Goal: Task Accomplishment & Management: Manage account settings

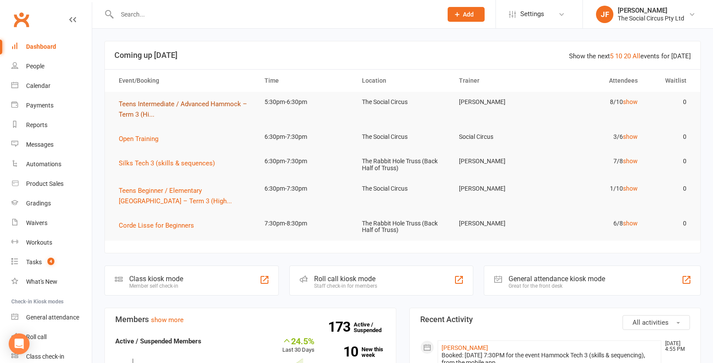
click at [176, 103] on span "Teens Intermediate / Advanced Hammock – Term 3 (Hi..." at bounding box center [183, 109] width 128 height 18
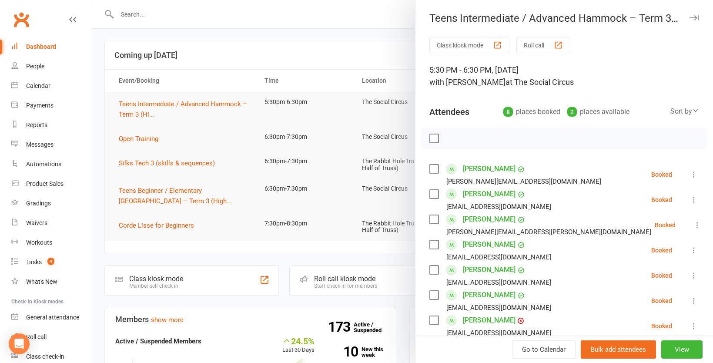
click at [191, 202] on div at bounding box center [402, 181] width 621 height 363
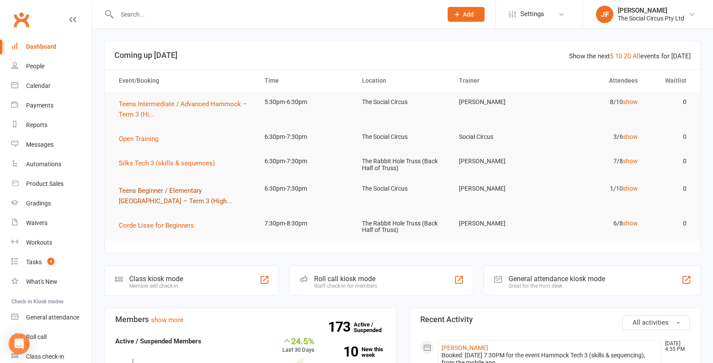
click at [186, 186] on button "Teens Beginner / Elementary [GEOGRAPHIC_DATA] – Term 3 (High..." at bounding box center [184, 195] width 130 height 21
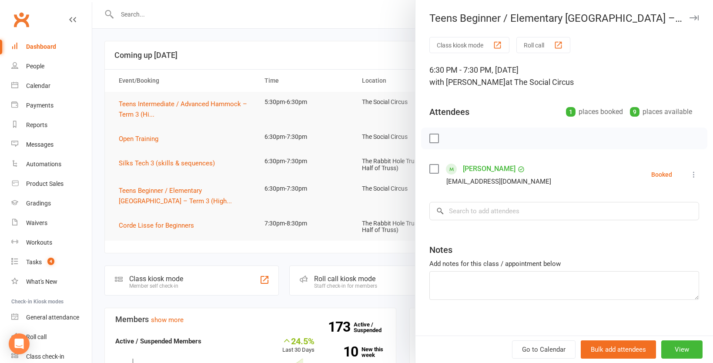
click at [695, 174] on icon at bounding box center [694, 174] width 9 height 9
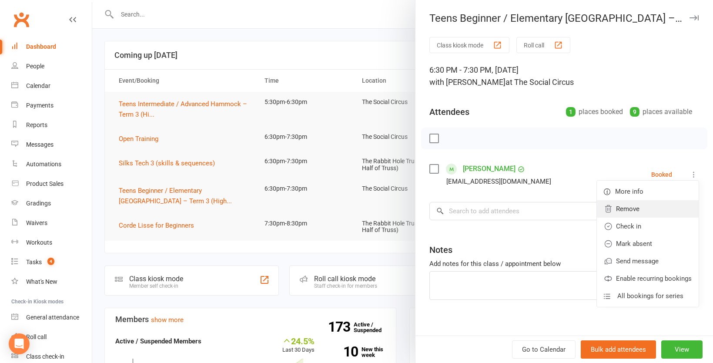
click at [637, 213] on link "Remove" at bounding box center [648, 208] width 102 height 17
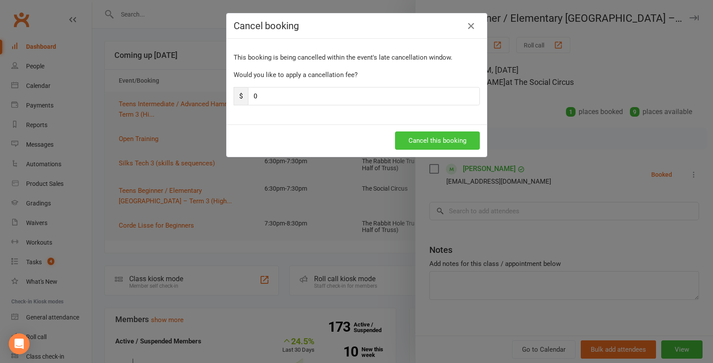
click at [441, 138] on button "Cancel this booking" at bounding box center [437, 140] width 85 height 18
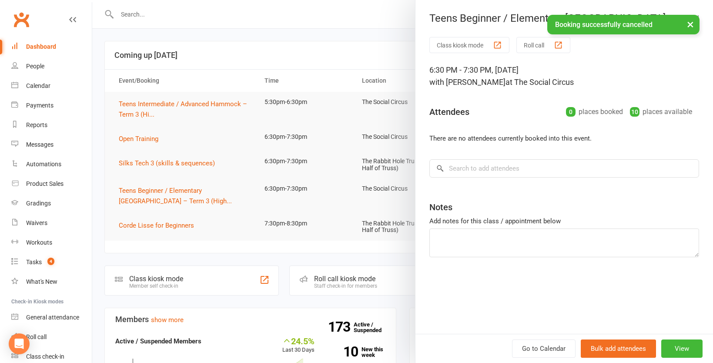
click at [221, 13] on div at bounding box center [402, 181] width 621 height 363
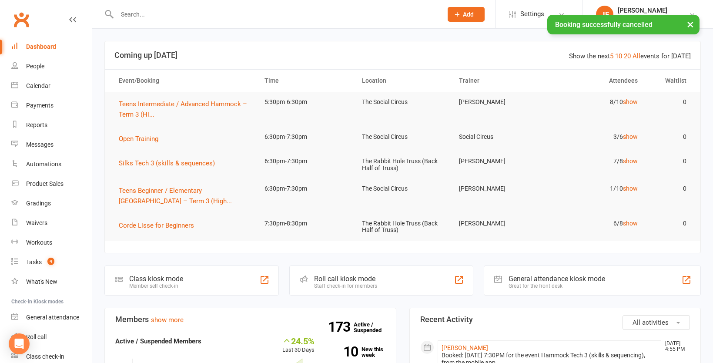
click at [202, 13] on input "text" at bounding box center [275, 14] width 322 height 12
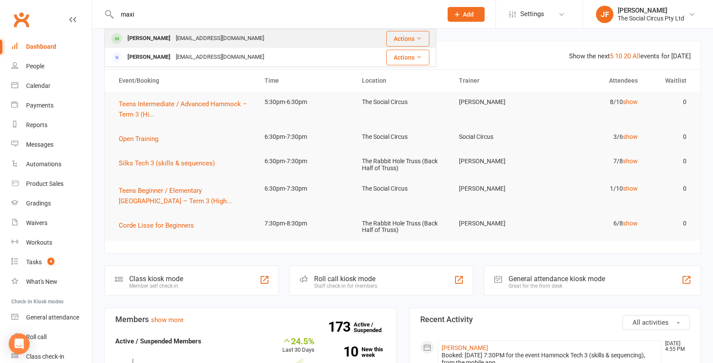
type input "maxi"
click at [174, 33] on div "[EMAIL_ADDRESS][DOMAIN_NAME]" at bounding box center [220, 38] width 94 height 13
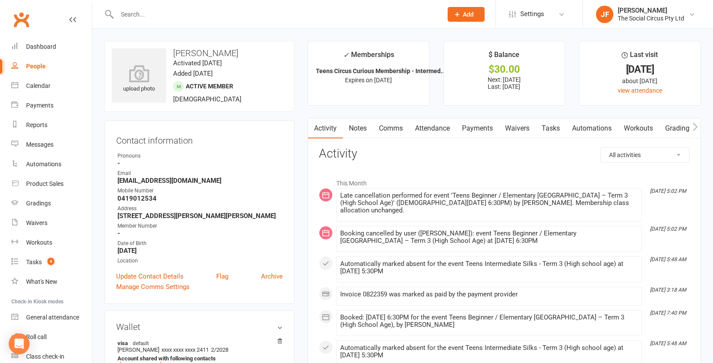
click at [433, 129] on link "Attendance" at bounding box center [432, 128] width 47 height 20
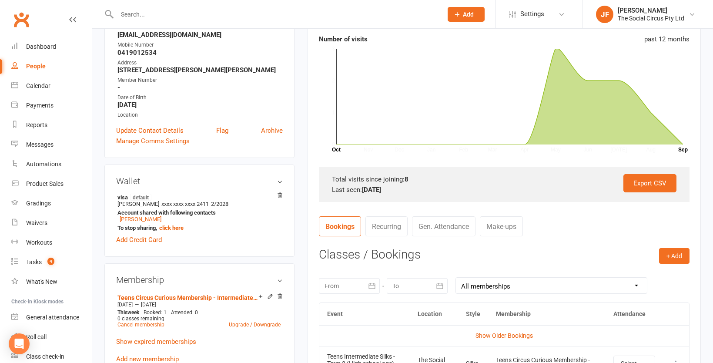
scroll to position [146, 0]
click at [678, 251] on button "+ Add" at bounding box center [674, 256] width 30 height 16
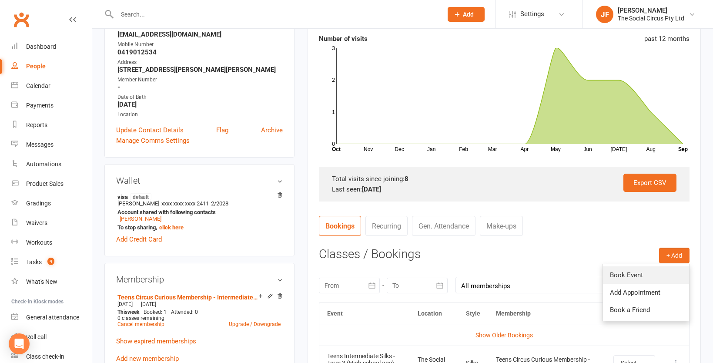
click at [638, 276] on link "Book Event" at bounding box center [646, 274] width 86 height 17
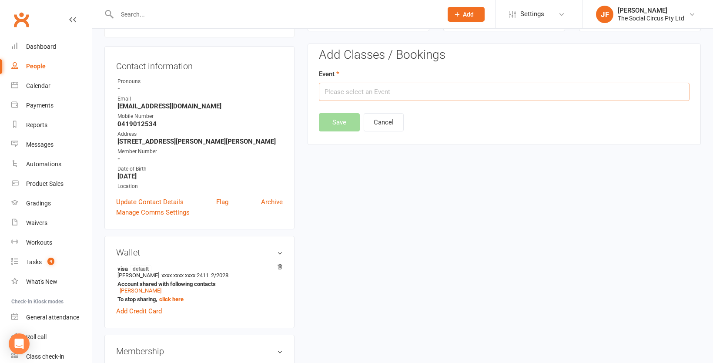
click at [446, 91] on input "text" at bounding box center [504, 92] width 371 height 18
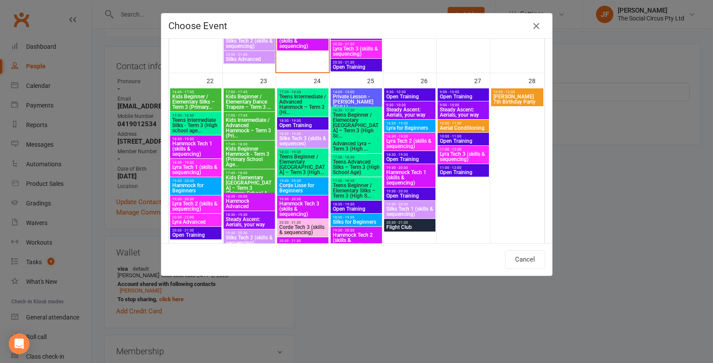
scroll to position [655, 0]
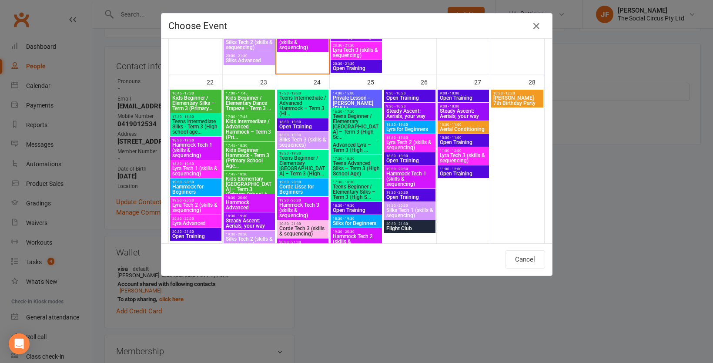
click at [303, 167] on span "Teens Beginner / Elementary [GEOGRAPHIC_DATA] – Term 3 (High..." at bounding box center [303, 165] width 48 height 21
type input "Teens Beginner / Elementary [GEOGRAPHIC_DATA] – Term 3 (High... - [DATE] 6:30:0…"
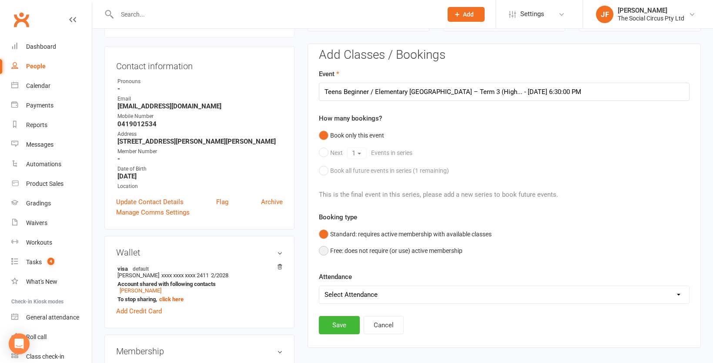
click at [356, 251] on button "Free: does not require (or use) active membership" at bounding box center [391, 250] width 144 height 17
click at [345, 328] on button "Save" at bounding box center [339, 325] width 41 height 18
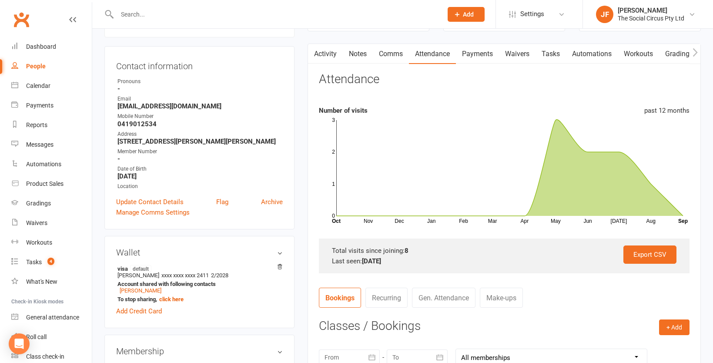
click at [146, 10] on input "text" at bounding box center [275, 14] width 322 height 12
paste input "[STREET_ADDRESS]"
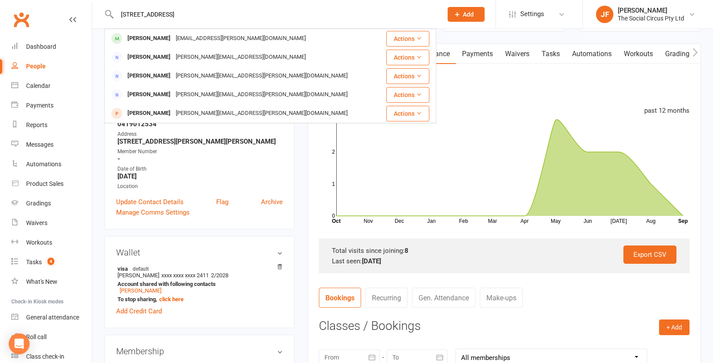
drag, startPoint x: 259, startPoint y: 18, endPoint x: 102, endPoint y: 13, distance: 156.7
click at [102, 13] on react-component "[STREET_ADDRESS] [PERSON_NAME] [EMAIL_ADDRESS][PERSON_NAME][DOMAIN_NAME] Action…" at bounding box center [218, 14] width 436 height 28
type input "[PERSON_NAME]"
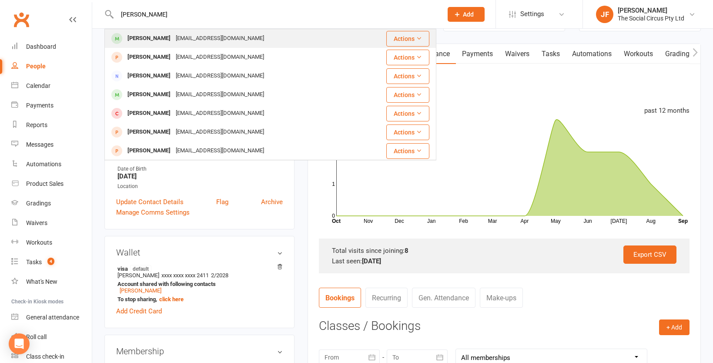
click at [198, 40] on div "[EMAIL_ADDRESS][DOMAIN_NAME]" at bounding box center [220, 38] width 94 height 13
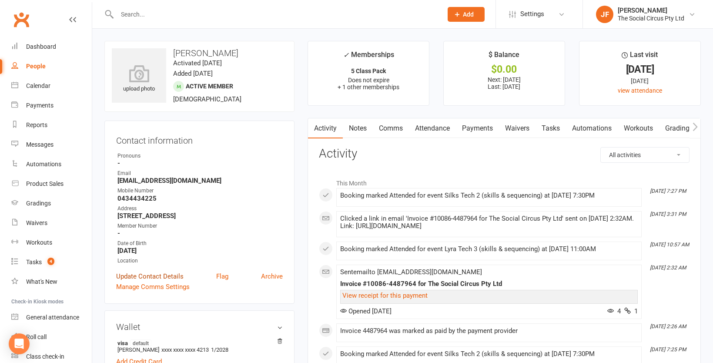
click at [164, 273] on link "Update Contact Details" at bounding box center [149, 276] width 67 height 10
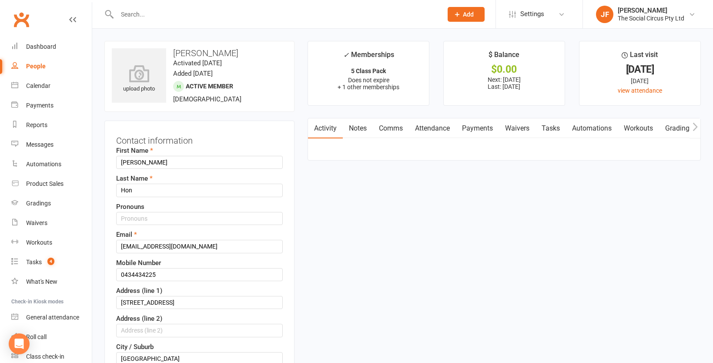
scroll to position [41, 0]
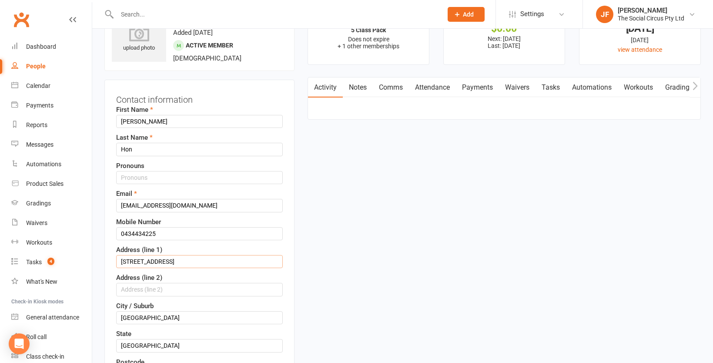
drag, startPoint x: 201, startPoint y: 262, endPoint x: 96, endPoint y: 261, distance: 105.3
paste input "[STREET_ADDRESS]"
click at [199, 261] on input "[STREET_ADDRESS]" at bounding box center [199, 261] width 167 height 13
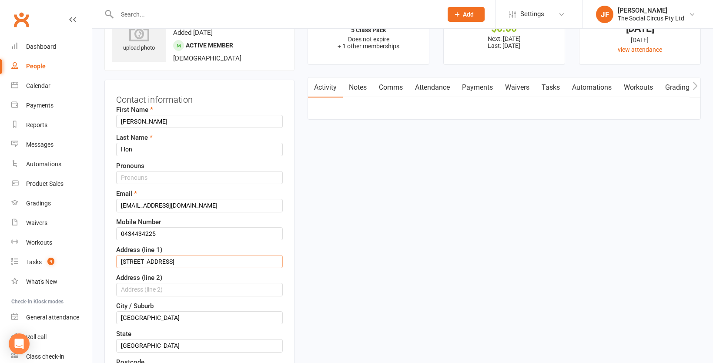
type input "[STREET_ADDRESS]"
drag, startPoint x: 176, startPoint y: 317, endPoint x: 111, endPoint y: 317, distance: 64.8
click at [111, 317] on div "Contact information First Name [PERSON_NAME] Last Name Hon Pronouns Email [EMAI…" at bounding box center [199, 304] width 190 height 449
paste input "Norwest"
type input "Norwest"
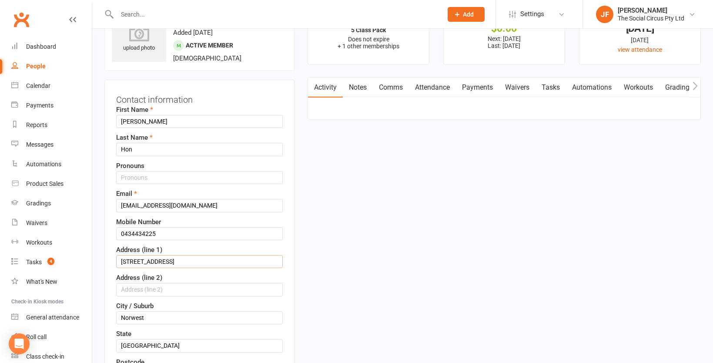
drag, startPoint x: 189, startPoint y: 261, endPoint x: 321, endPoint y: 262, distance: 131.4
type input "[STREET_ADDRESS]"
click at [235, 99] on h3 "Contact information" at bounding box center [199, 97] width 167 height 13
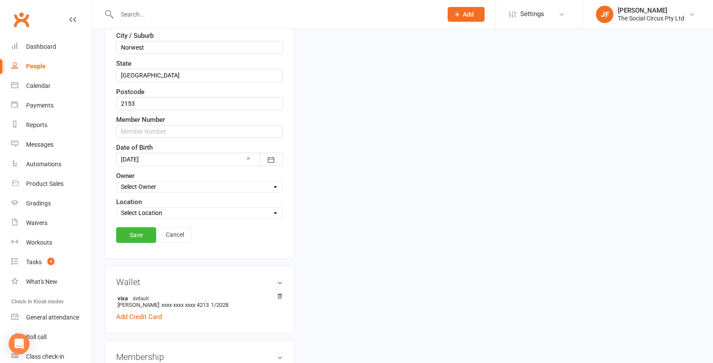
scroll to position [315, 0]
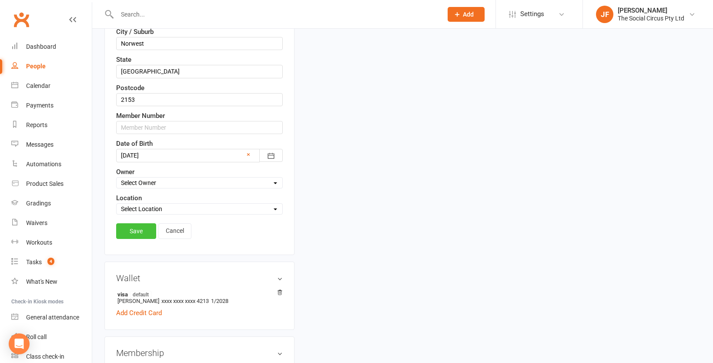
click at [142, 233] on link "Save" at bounding box center [136, 231] width 40 height 16
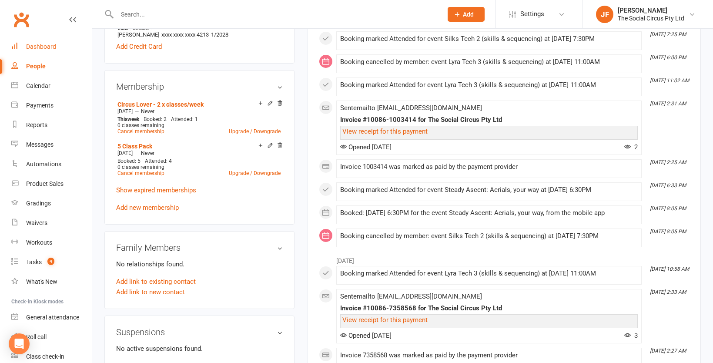
click at [37, 50] on link "Dashboard" at bounding box center [51, 47] width 80 height 20
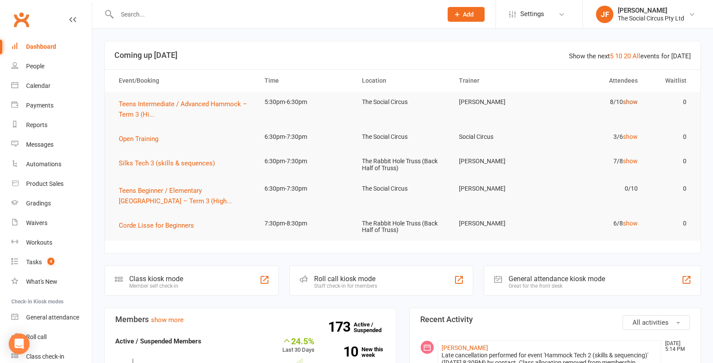
click at [633, 100] on link "show" at bounding box center [630, 101] width 15 height 7
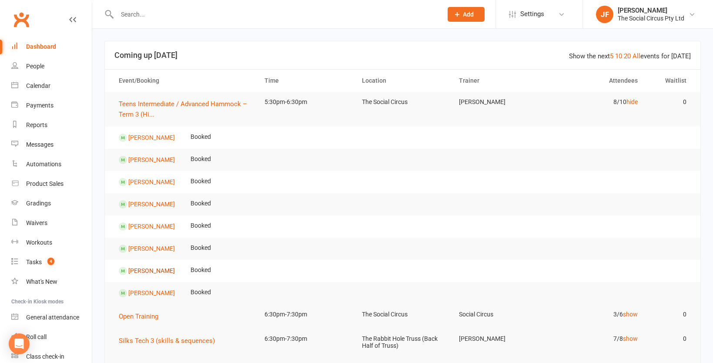
click at [147, 271] on link "[PERSON_NAME]" at bounding box center [151, 270] width 47 height 7
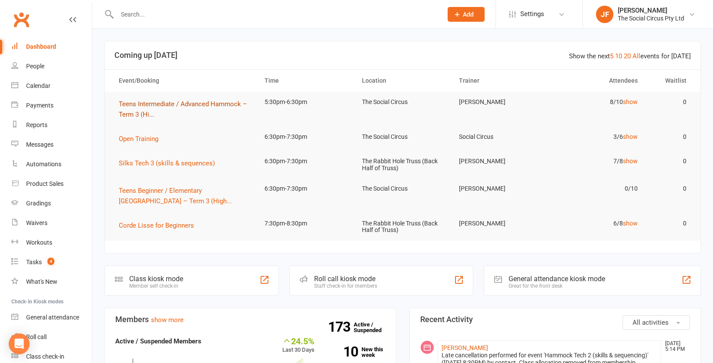
click at [231, 101] on span "Teens Intermediate / Advanced Hammock – Term 3 (Hi..." at bounding box center [183, 109] width 128 height 18
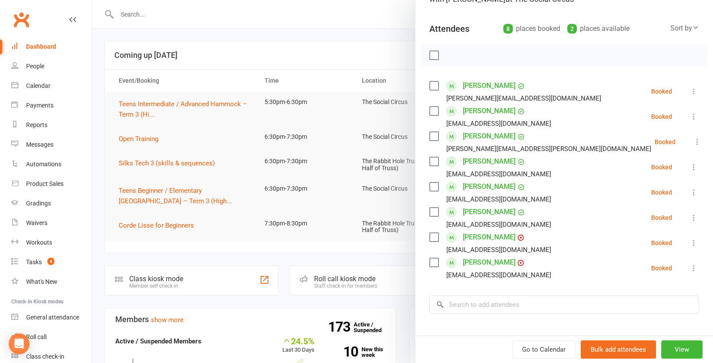
scroll to position [84, 0]
click at [434, 235] on label at bounding box center [433, 236] width 9 height 9
click at [433, 160] on label at bounding box center [433, 160] width 9 height 9
click at [434, 188] on label at bounding box center [433, 185] width 9 height 9
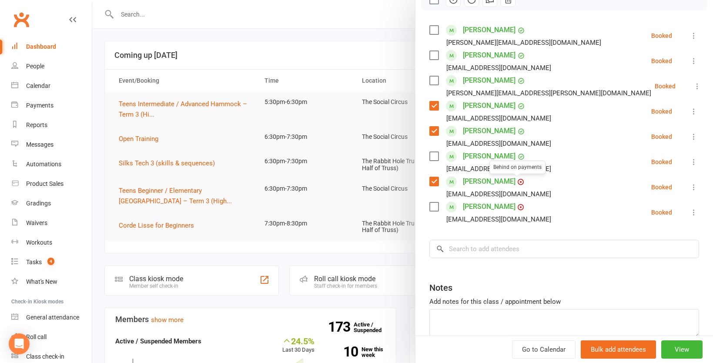
scroll to position [0, 0]
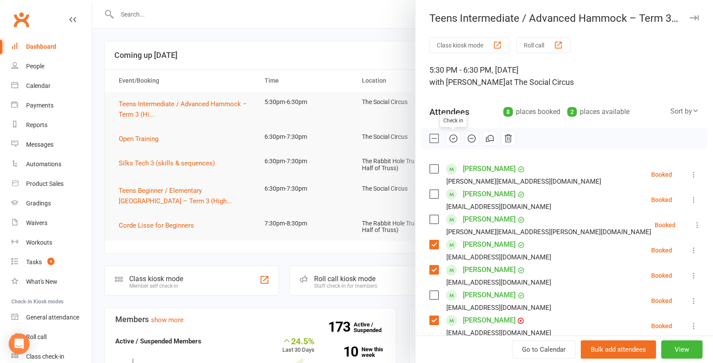
click at [455, 138] on icon "button" at bounding box center [453, 138] width 1 height 1
click at [333, 44] on div at bounding box center [402, 181] width 621 height 363
